Goal: Task Accomplishment & Management: Manage account settings

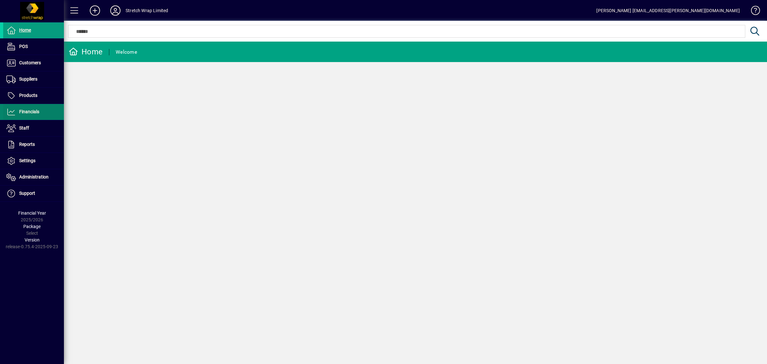
click at [24, 109] on span "Financials" at bounding box center [21, 112] width 36 height 8
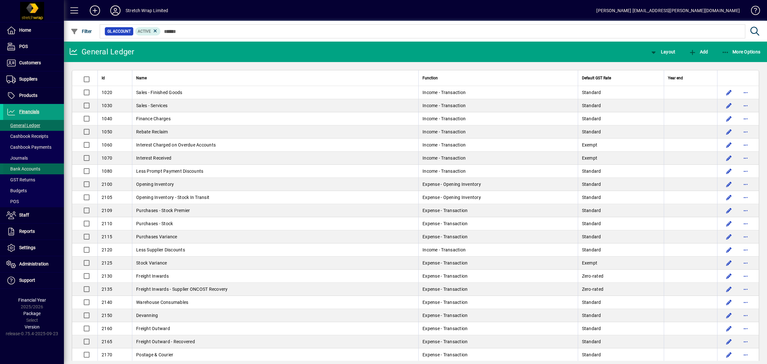
click at [30, 169] on span "Bank Accounts" at bounding box center [23, 168] width 34 height 5
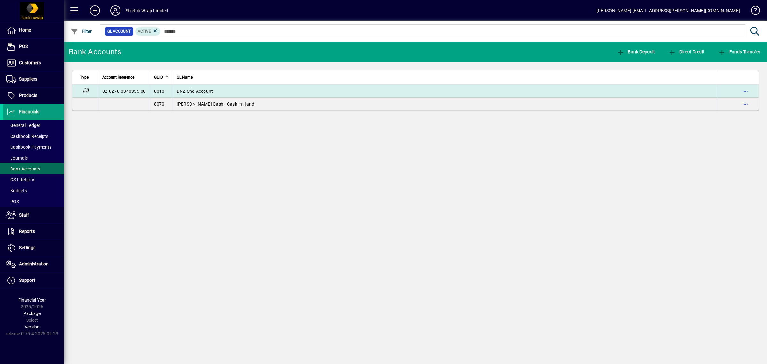
click at [199, 93] on span "BNZ Chq Account" at bounding box center [195, 91] width 36 height 5
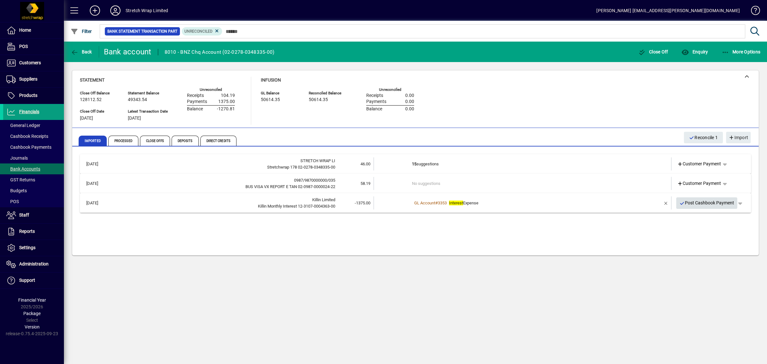
click at [706, 203] on span "Post Cashbook Payment" at bounding box center [707, 203] width 55 height 11
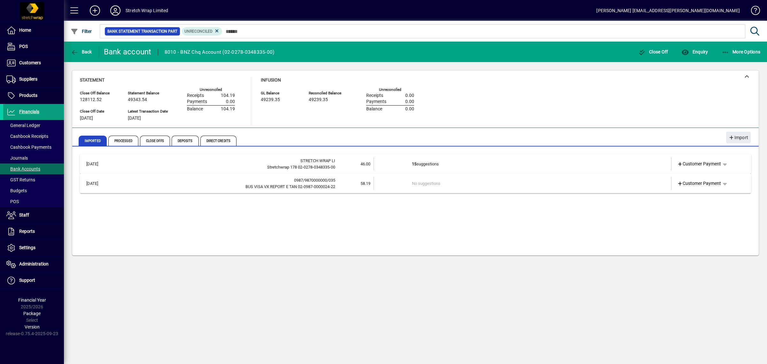
click at [120, 8] on icon at bounding box center [115, 10] width 13 height 10
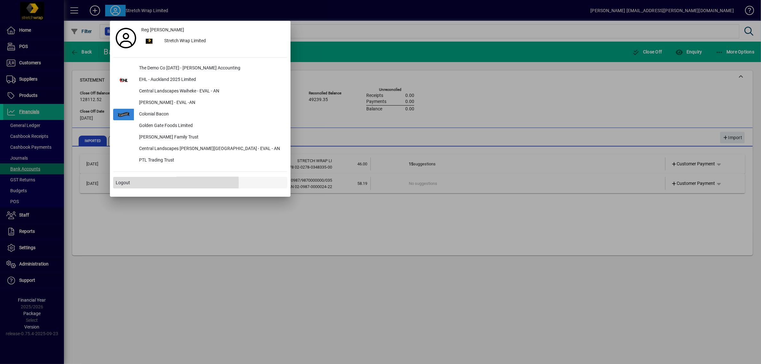
click at [126, 183] on span "Logout" at bounding box center [123, 182] width 14 height 7
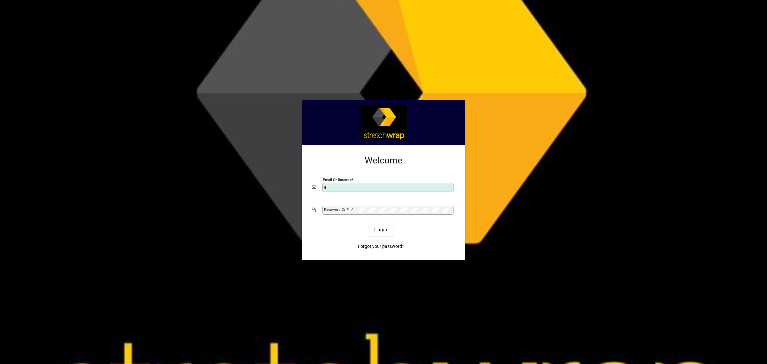
type input "**********"
click at [351, 210] on mat-label "Password or Pin" at bounding box center [337, 209] width 27 height 4
click at [381, 231] on span "Login" at bounding box center [380, 229] width 13 height 7
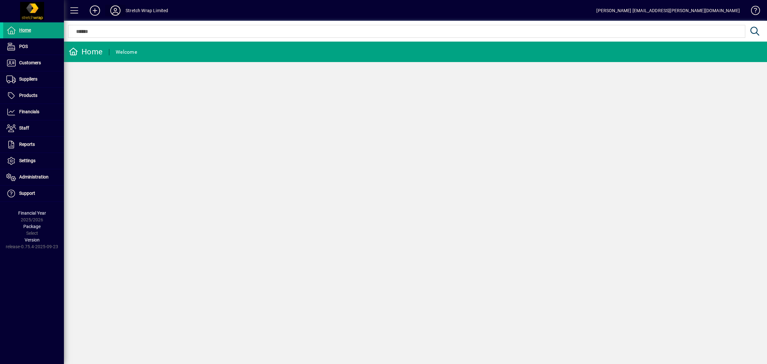
click at [111, 5] on span at bounding box center [115, 10] width 13 height 11
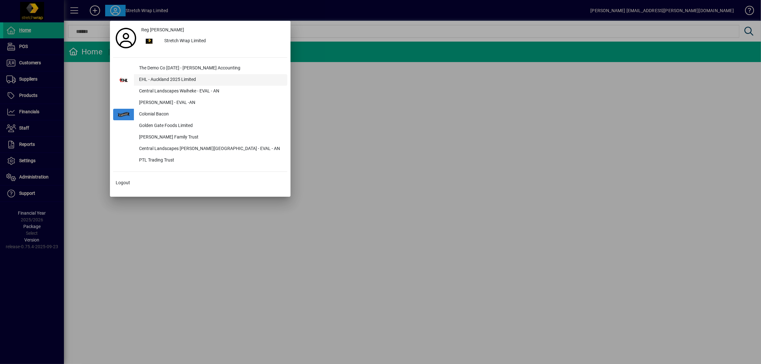
click at [154, 77] on div "EHL - Auckland 2025 Limited" at bounding box center [210, 80] width 153 height 12
